Goal: Task Accomplishment & Management: Manage account settings

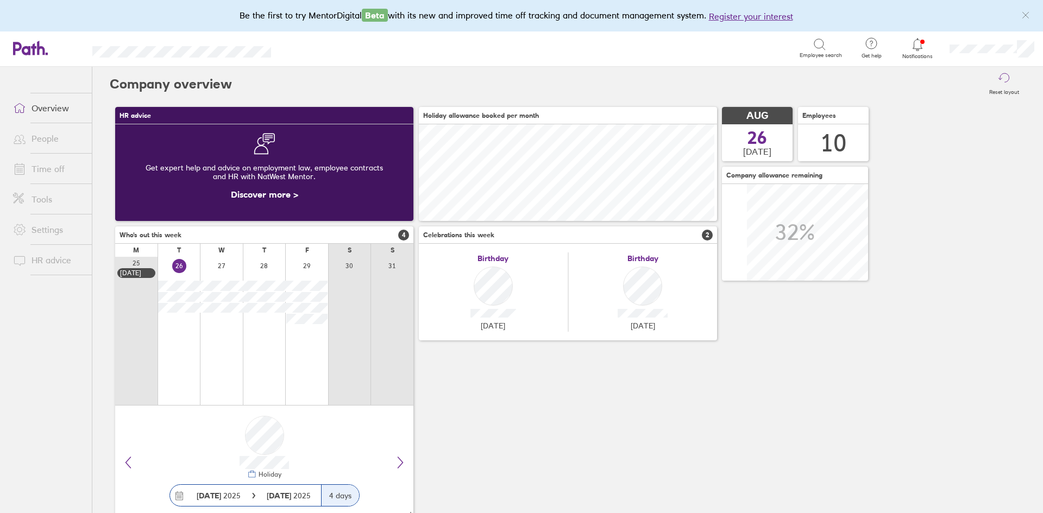
scroll to position [97, 298]
click at [52, 173] on link "Time off" at bounding box center [47, 169] width 87 height 22
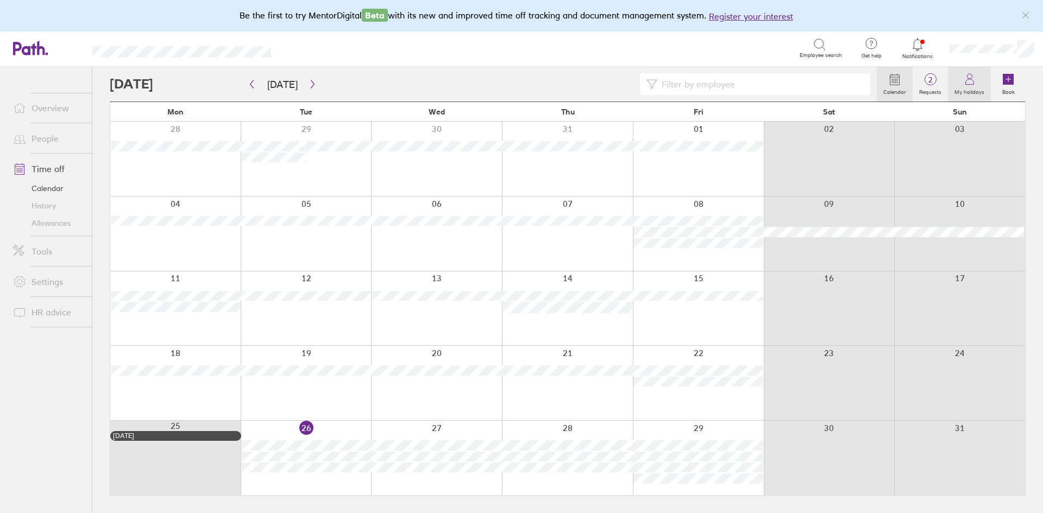
click at [977, 86] on label "My holidays" at bounding box center [969, 91] width 43 height 10
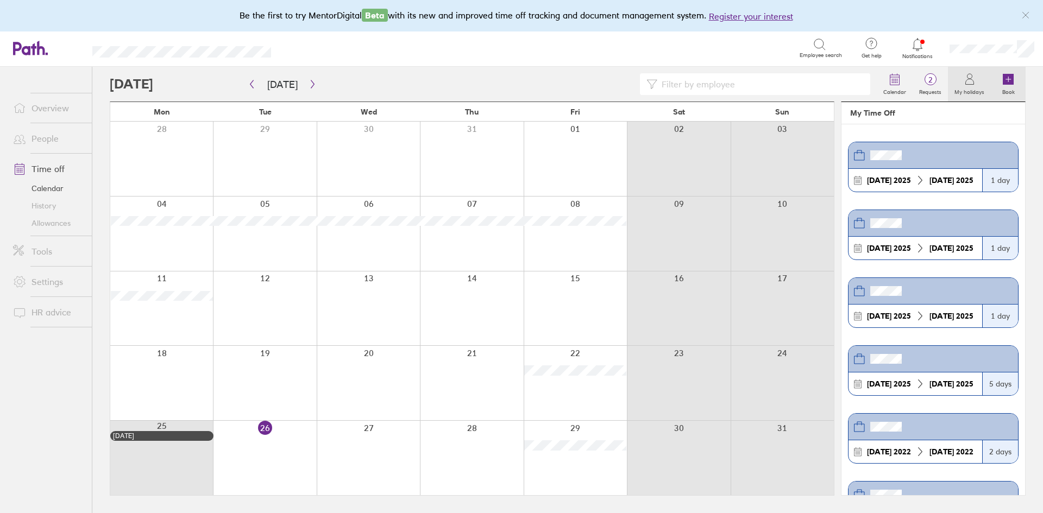
click at [1009, 85] on icon at bounding box center [1008, 79] width 11 height 11
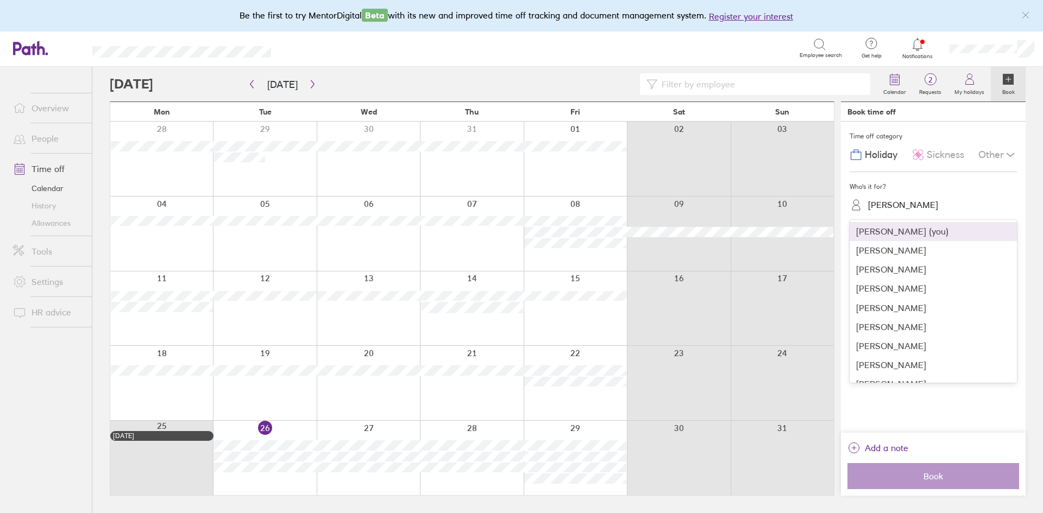
click at [892, 207] on div "[PERSON_NAME]" at bounding box center [903, 205] width 70 height 10
click at [892, 251] on div "[PERSON_NAME]" at bounding box center [933, 250] width 167 height 19
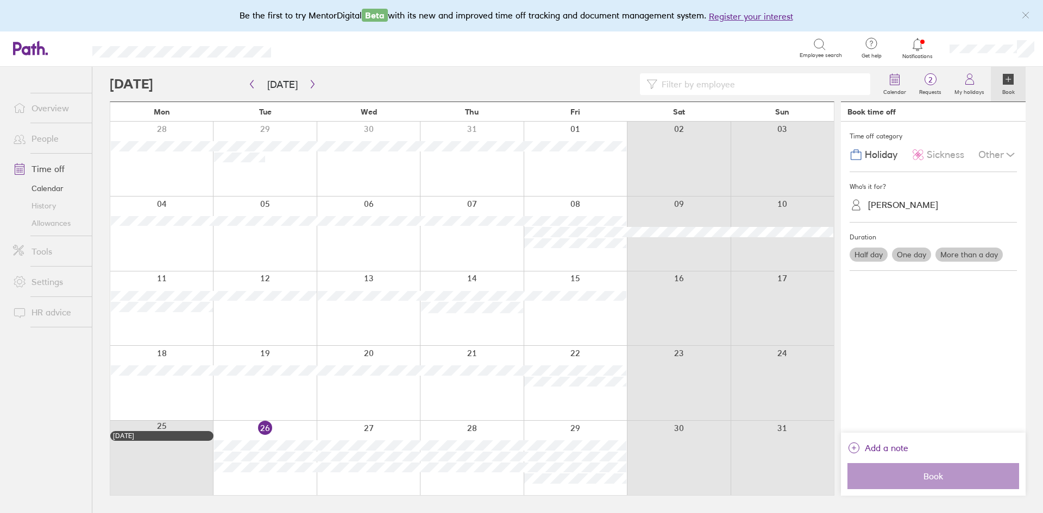
click at [912, 252] on label "One day" at bounding box center [911, 255] width 39 height 14
click at [0, 0] on input "One day" at bounding box center [0, 0] width 0 height 0
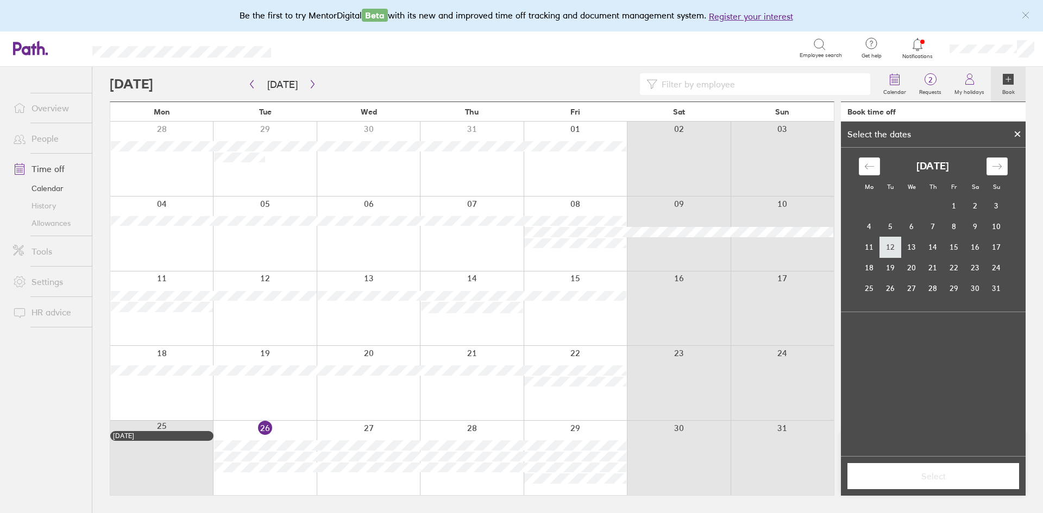
click at [890, 244] on td "12" at bounding box center [890, 247] width 21 height 21
click at [953, 470] on button "Select" at bounding box center [934, 476] width 172 height 26
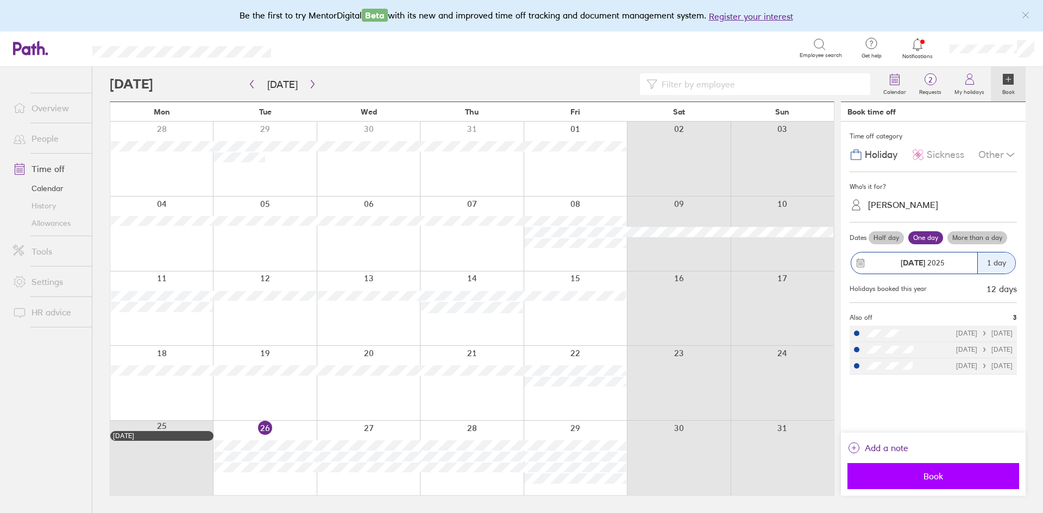
click at [944, 476] on span "Book" at bounding box center [933, 477] width 156 height 10
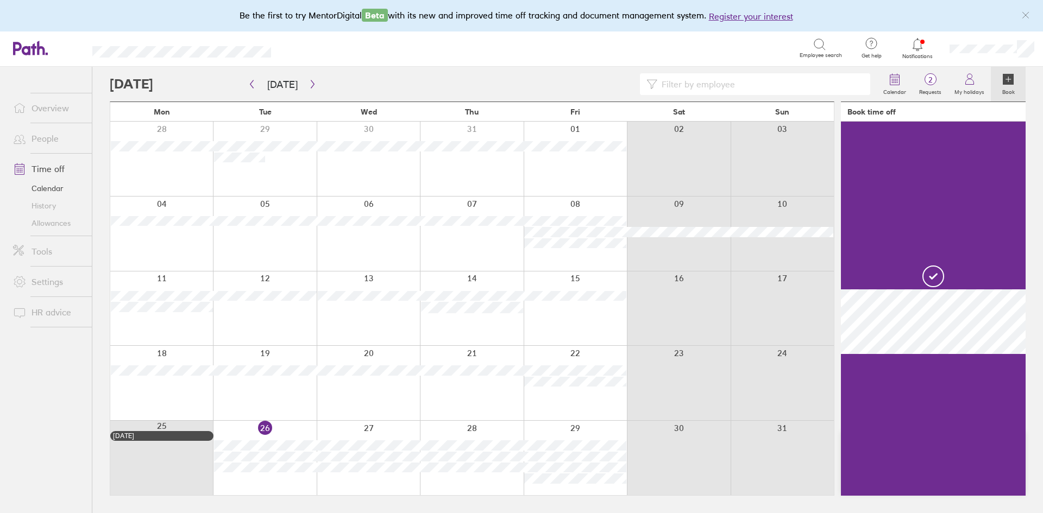
click at [1012, 82] on icon at bounding box center [1008, 79] width 11 height 11
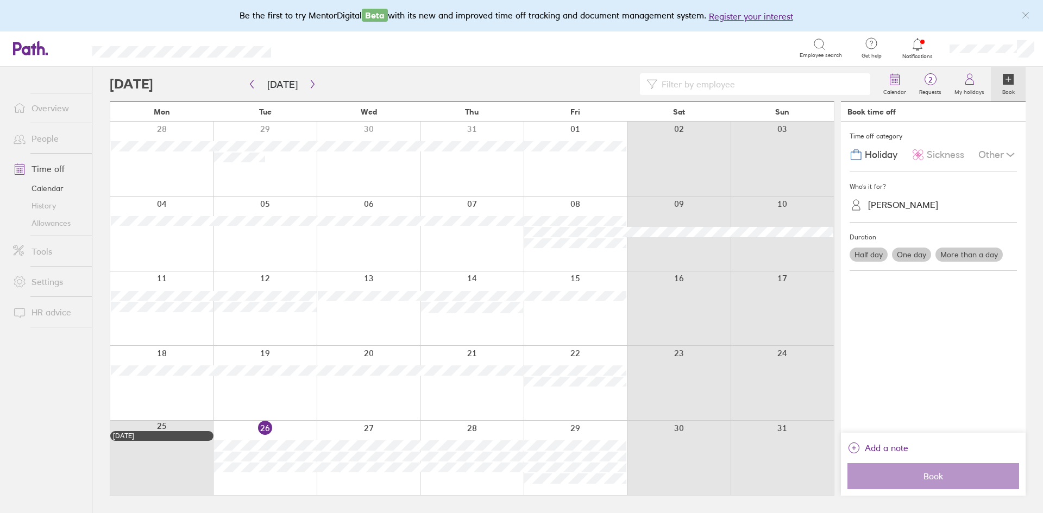
click at [906, 253] on label "One day" at bounding box center [911, 255] width 39 height 14
click at [0, 0] on input "One day" at bounding box center [0, 0] width 0 height 0
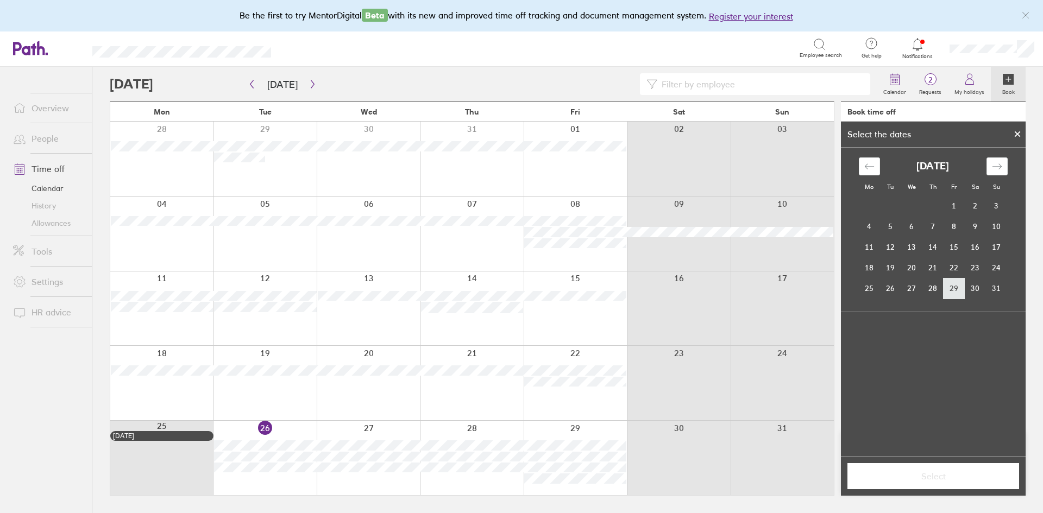
click at [957, 289] on td "29" at bounding box center [954, 288] width 21 height 21
click at [936, 476] on span "Select" at bounding box center [933, 477] width 156 height 10
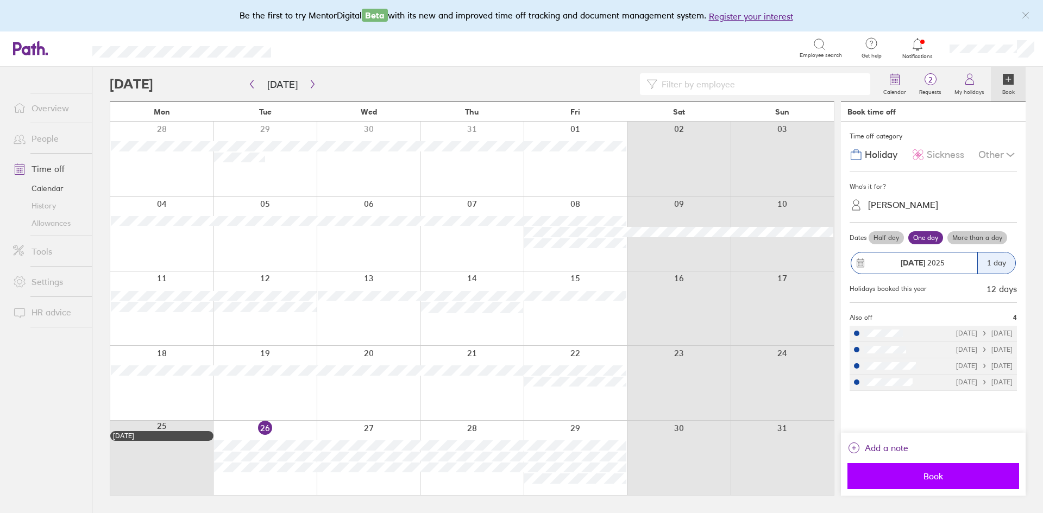
click at [924, 470] on button "Book" at bounding box center [934, 476] width 172 height 26
